Goal: Task Accomplishment & Management: Complete application form

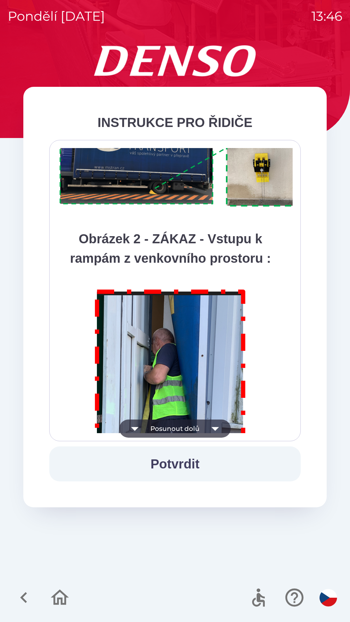
scroll to position [3642, 0]
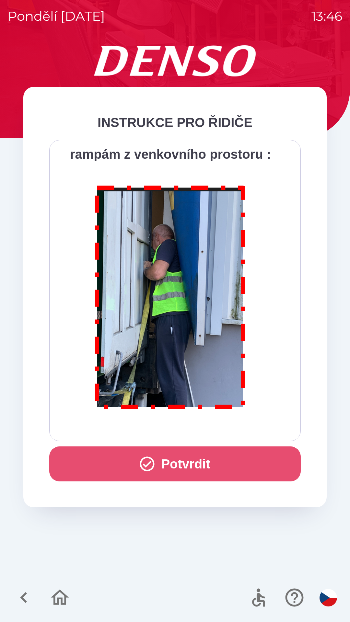
click at [177, 467] on button "Potvrdit" at bounding box center [174, 464] width 251 height 35
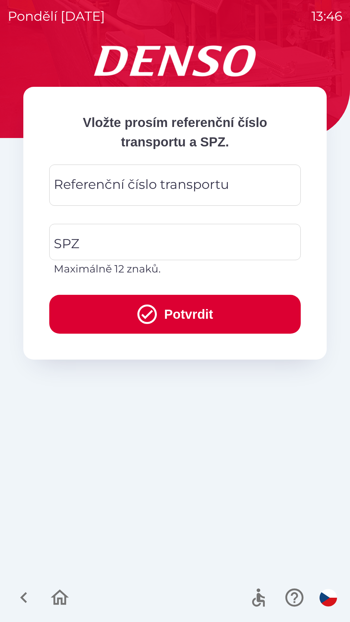
click at [136, 184] on div "Referenční číslo transportu Referenční číslo transportu" at bounding box center [174, 185] width 251 height 41
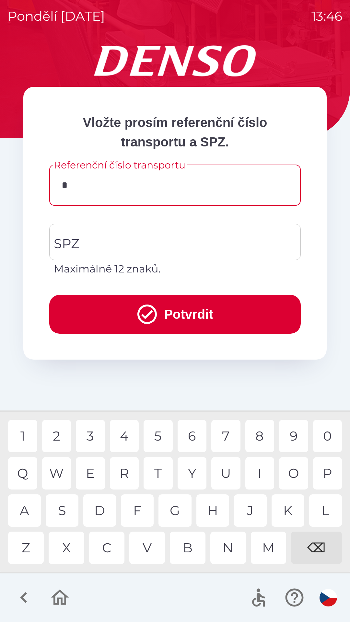
click at [95, 440] on div "3" at bounding box center [90, 436] width 29 height 32
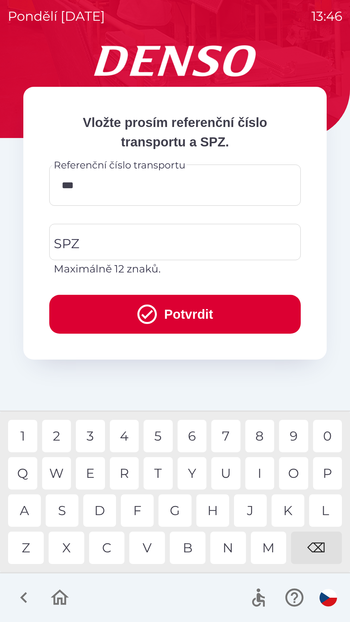
click at [158, 440] on div "5" at bounding box center [158, 436] width 29 height 32
click at [64, 439] on div "2" at bounding box center [56, 436] width 29 height 32
click at [290, 440] on div "9" at bounding box center [293, 436] width 29 height 32
click at [326, 440] on div "0" at bounding box center [327, 436] width 29 height 32
type input "********"
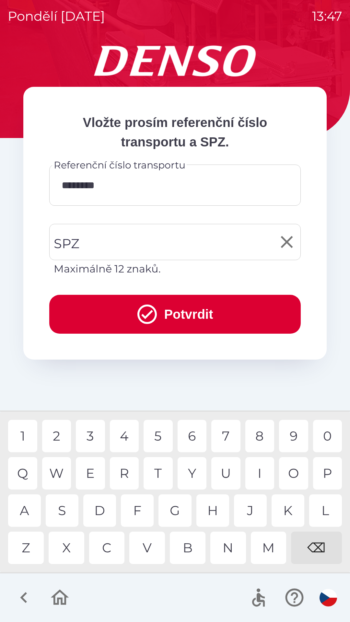
click at [133, 250] on input "SPZ" at bounding box center [170, 242] width 236 height 30
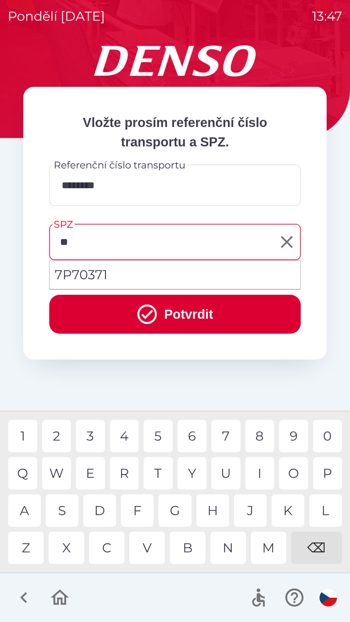
click at [325, 475] on div "P" at bounding box center [327, 473] width 29 height 32
type input "***"
click at [224, 436] on div "7" at bounding box center [225, 436] width 29 height 32
click at [177, 314] on button "Potvrdit" at bounding box center [174, 314] width 251 height 39
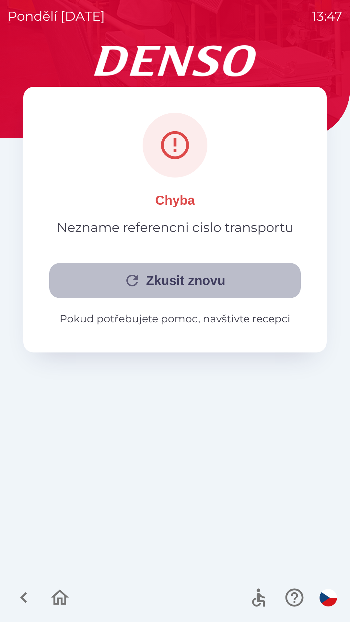
click at [185, 284] on button "Zkusit znovu" at bounding box center [174, 280] width 251 height 35
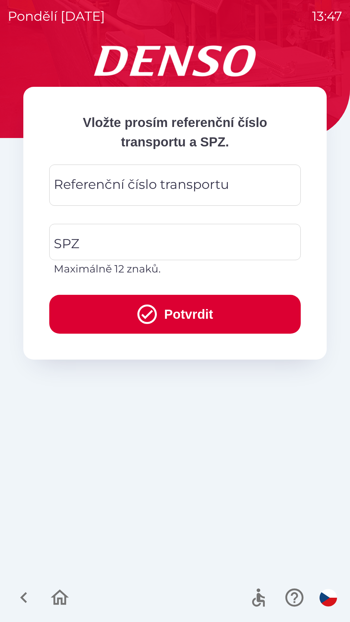
click at [124, 188] on div "Referenční číslo transportu Referenční číslo transportu" at bounding box center [174, 185] width 251 height 41
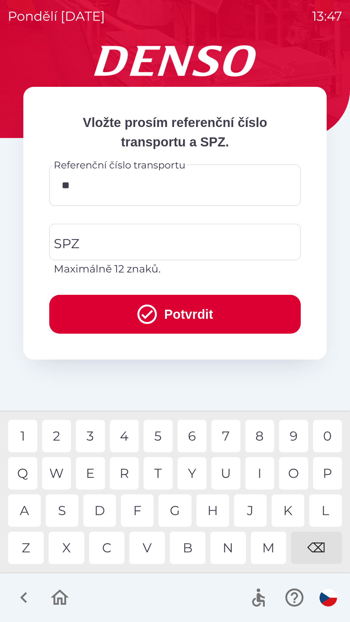
click at [126, 437] on div "4" at bounding box center [124, 436] width 29 height 32
click at [158, 436] on div "5" at bounding box center [158, 436] width 29 height 32
type input "*****"
click at [194, 436] on div "6" at bounding box center [192, 436] width 29 height 32
click at [119, 242] on input "SPZ" at bounding box center [170, 242] width 236 height 30
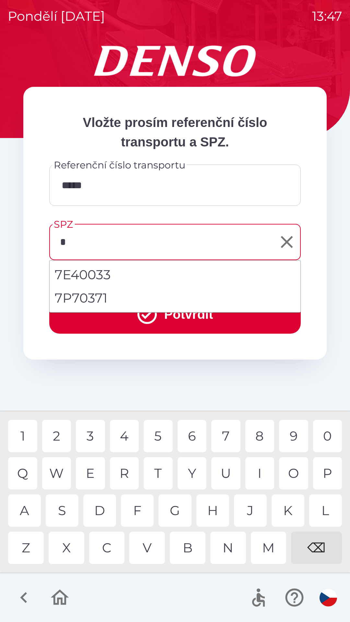
type input "**"
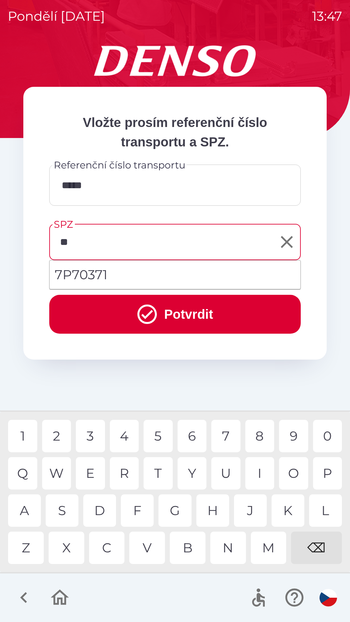
click at [328, 477] on div "P" at bounding box center [327, 473] width 29 height 32
click at [177, 313] on button "Potvrdit" at bounding box center [174, 314] width 251 height 39
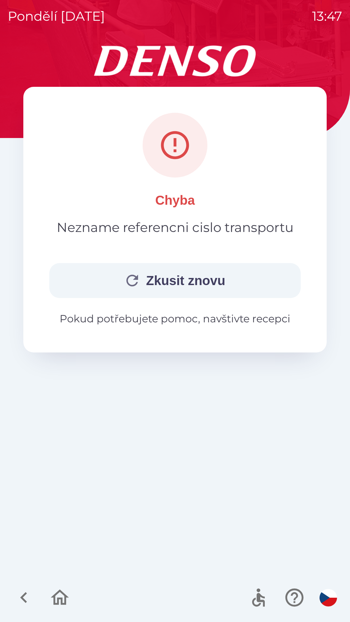
click at [170, 288] on button "Zkusit znovu" at bounding box center [174, 280] width 251 height 35
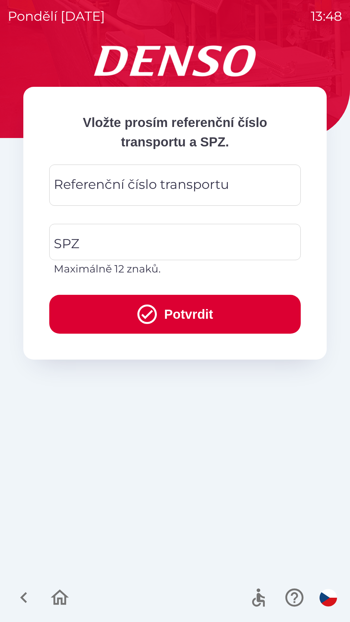
click at [126, 188] on div "Referenční číslo transportu Referenční číslo transportu" at bounding box center [174, 185] width 251 height 41
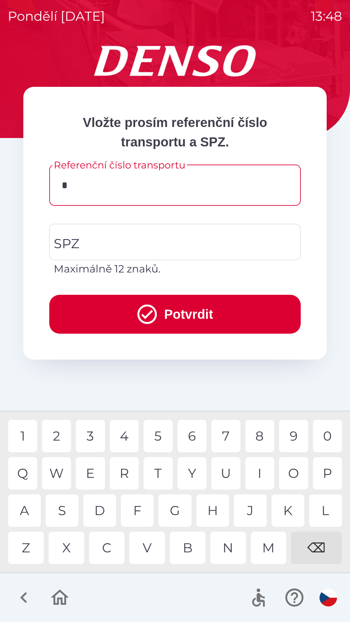
click at [222, 440] on div "7" at bounding box center [225, 436] width 29 height 32
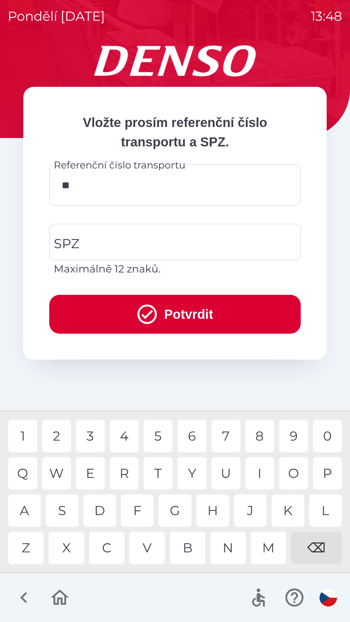
click at [228, 437] on div "7" at bounding box center [225, 436] width 29 height 32
type input "*****"
click at [192, 436] on div "6" at bounding box center [192, 436] width 29 height 32
click at [109, 237] on input "SPZ" at bounding box center [170, 242] width 236 height 30
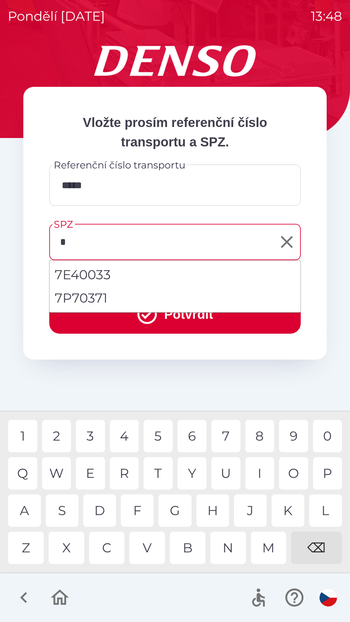
click at [221, 436] on div "7" at bounding box center [225, 436] width 29 height 32
type input "**"
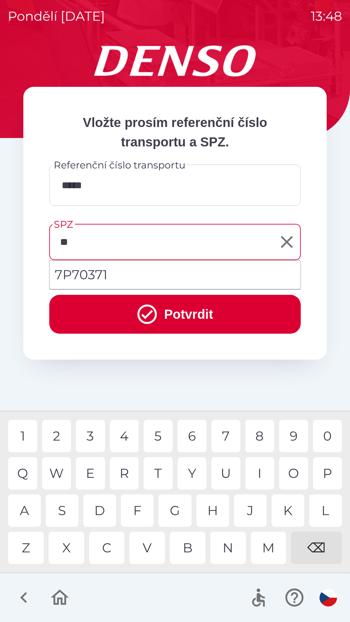
click at [325, 481] on div "P" at bounding box center [327, 473] width 29 height 32
click at [179, 316] on button "Potvrdit" at bounding box center [174, 314] width 251 height 39
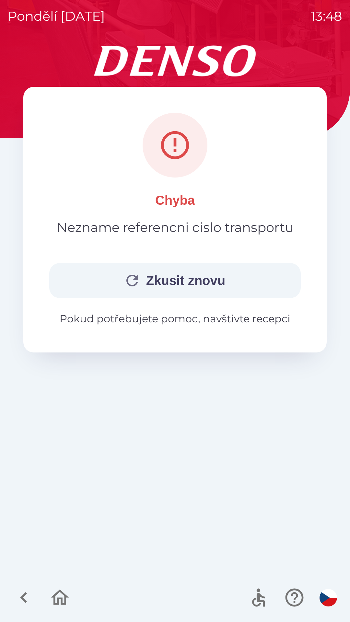
click at [181, 282] on button "Zkusit znovu" at bounding box center [174, 280] width 251 height 35
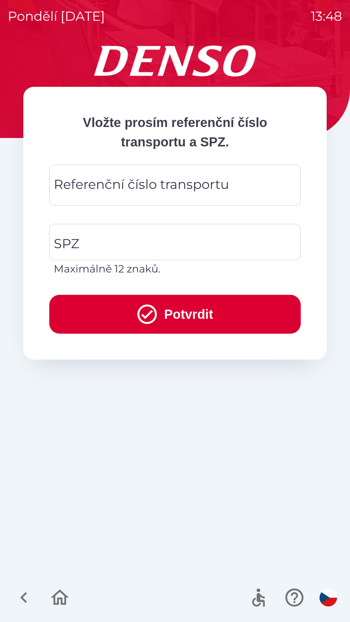
click at [124, 185] on div "Referenční číslo transportu Referenční číslo transportu" at bounding box center [174, 185] width 251 height 41
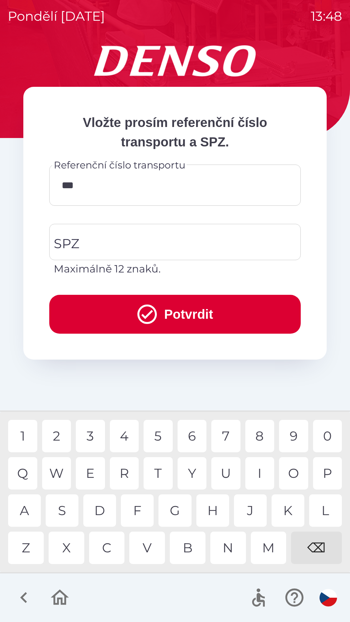
click at [324, 436] on div "0" at bounding box center [327, 436] width 29 height 32
click at [61, 437] on div "2" at bounding box center [56, 436] width 29 height 32
type input "*******"
click at [334, 437] on div "0" at bounding box center [327, 436] width 29 height 32
click at [148, 244] on input "SPZ" at bounding box center [170, 242] width 236 height 30
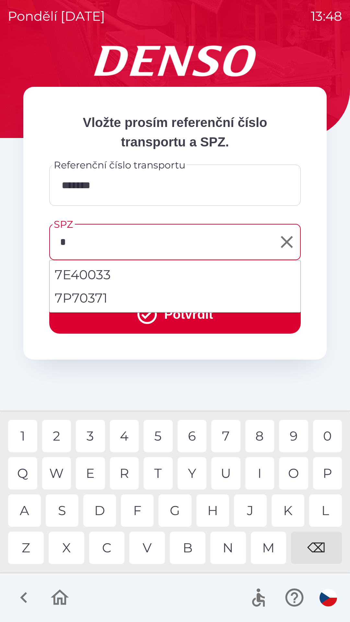
click at [224, 439] on div "7" at bounding box center [225, 436] width 29 height 32
type input "**"
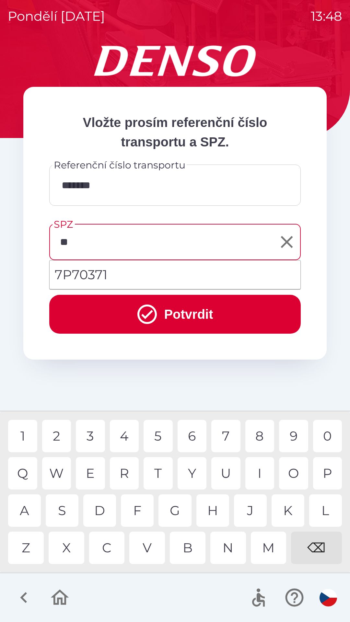
click at [169, 314] on button "Potvrdit" at bounding box center [174, 314] width 251 height 39
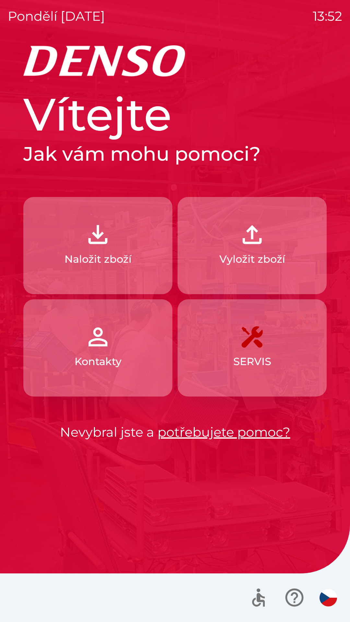
click at [87, 240] on img "button" at bounding box center [98, 234] width 29 height 29
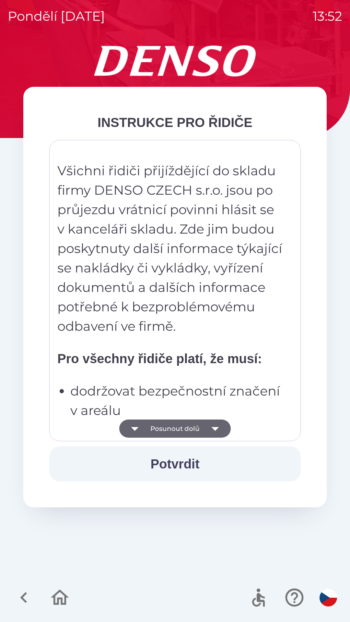
click at [195, 381] on div "Všichni řidiči přijíždějící do skladu firmy DENSO CZECH s.r.o. jsou po průjezdu…" at bounding box center [174, 290] width 235 height 285
click at [197, 338] on div "Všichni řidiči přijíždějící do skladu firmy DENSO CZECH s.r.o. jsou po průjezdu…" at bounding box center [174, 290] width 235 height 285
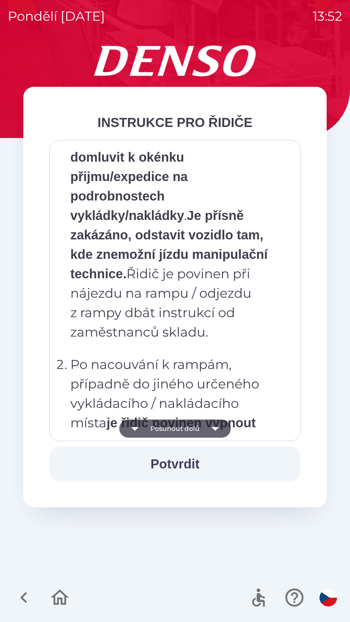
scroll to position [3642, 0]
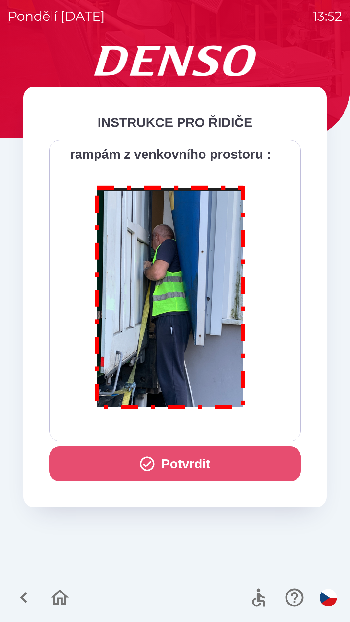
click at [186, 463] on button "Potvrdit" at bounding box center [174, 464] width 251 height 35
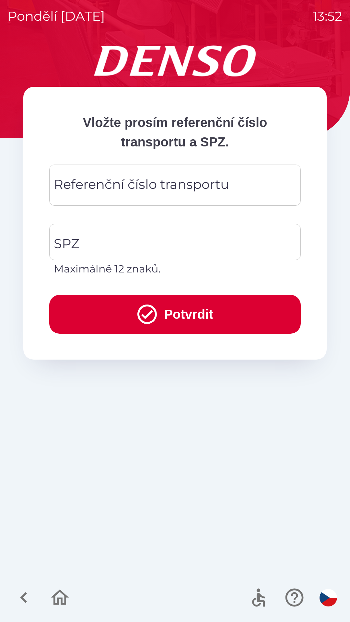
click at [146, 186] on div "Referenční číslo transportu Referenční číslo transportu" at bounding box center [174, 185] width 251 height 41
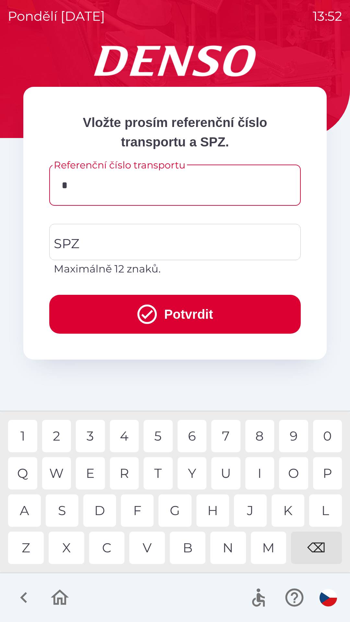
click at [24, 440] on div "1" at bounding box center [22, 436] width 29 height 32
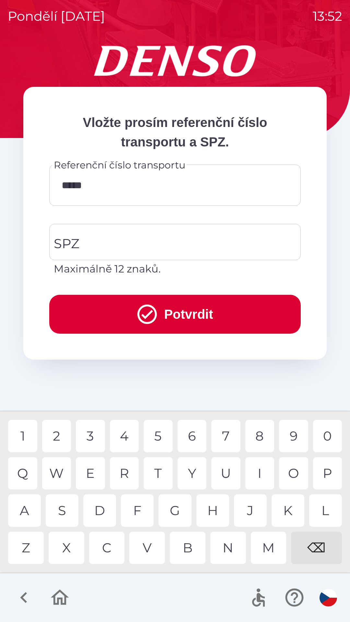
click at [262, 441] on div "8" at bounding box center [259, 436] width 29 height 32
type input "******"
click at [192, 437] on div "6" at bounding box center [192, 436] width 29 height 32
click at [124, 241] on input "SPZ" at bounding box center [170, 242] width 236 height 30
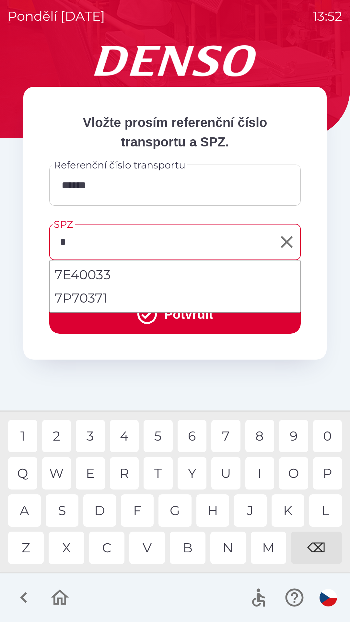
click at [228, 435] on div "7" at bounding box center [225, 436] width 29 height 32
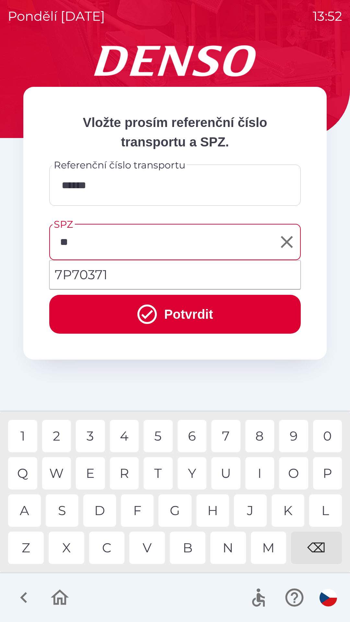
click at [323, 471] on div "P" at bounding box center [327, 473] width 29 height 32
click at [101, 275] on li "7P70371" at bounding box center [175, 274] width 251 height 23
type input "*******"
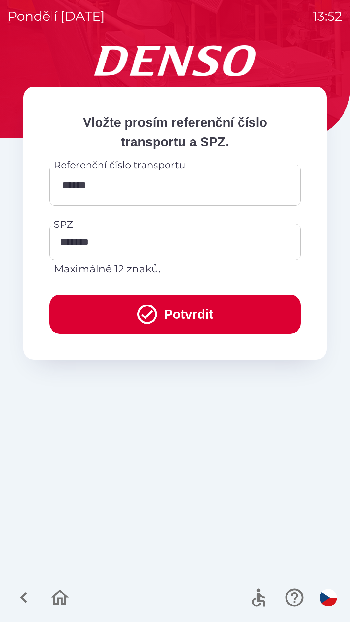
click at [174, 314] on button "Potvrdit" at bounding box center [174, 314] width 251 height 39
